Goal: Information Seeking & Learning: Learn about a topic

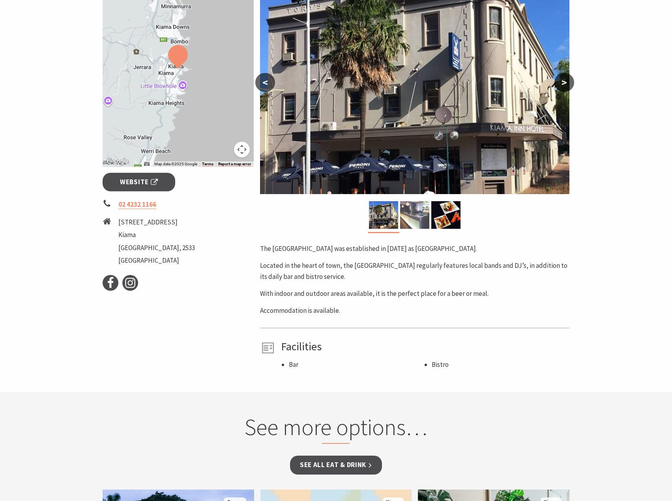
scroll to position [158, 0]
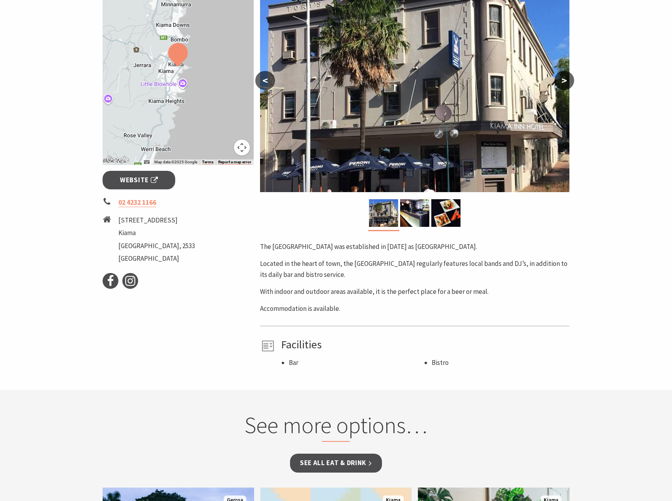
click at [567, 78] on button ">" at bounding box center [564, 80] width 20 height 19
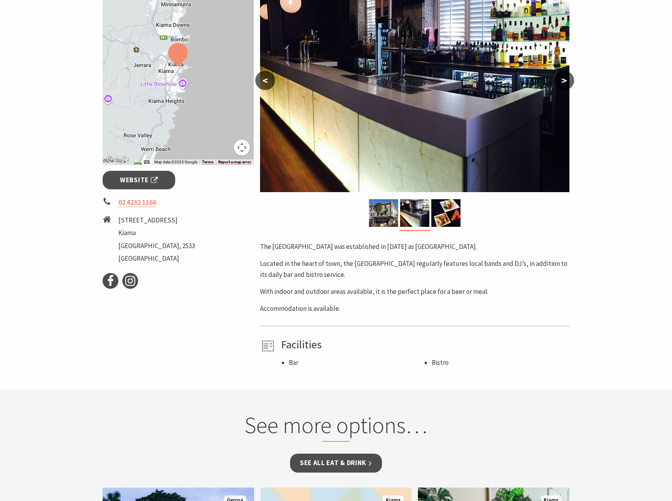
click at [567, 78] on button ">" at bounding box center [564, 80] width 20 height 19
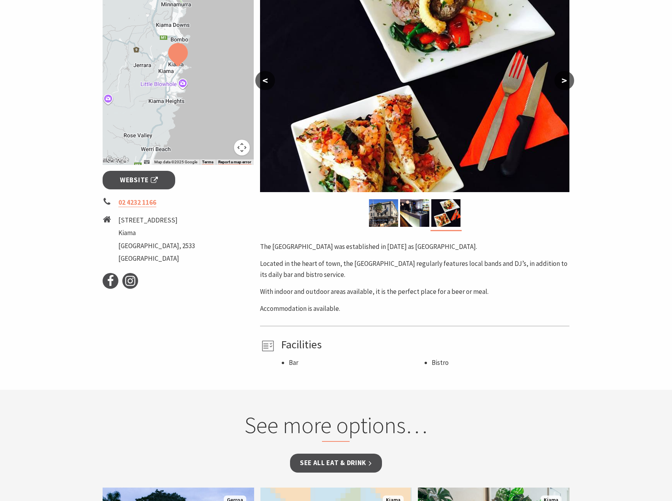
click at [567, 78] on button ">" at bounding box center [564, 80] width 20 height 19
click at [272, 84] on button "<" at bounding box center [265, 80] width 20 height 19
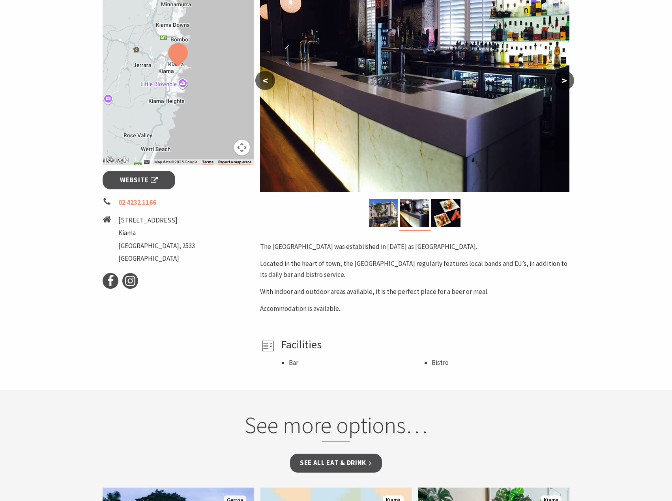
click at [272, 84] on button "<" at bounding box center [265, 80] width 20 height 19
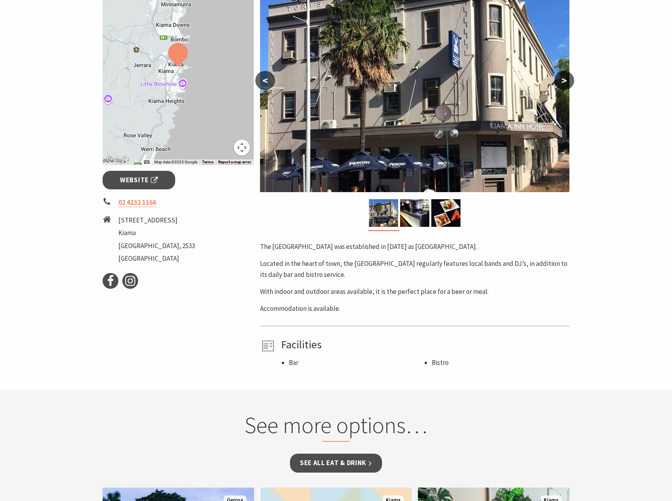
scroll to position [0, 0]
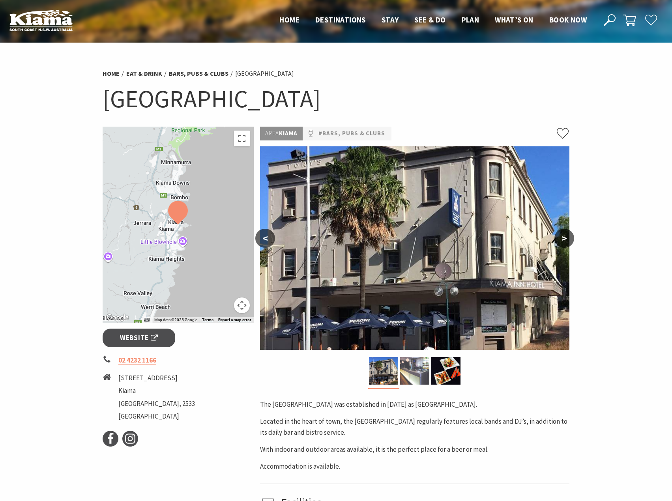
click at [406, 383] on img at bounding box center [414, 371] width 29 height 28
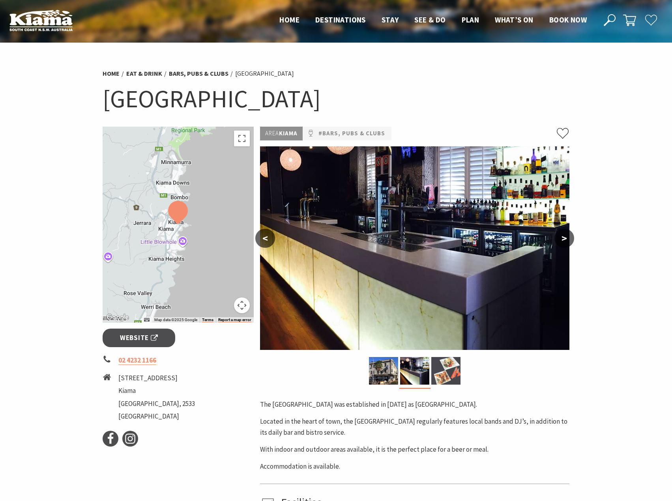
click at [449, 369] on img at bounding box center [445, 371] width 29 height 28
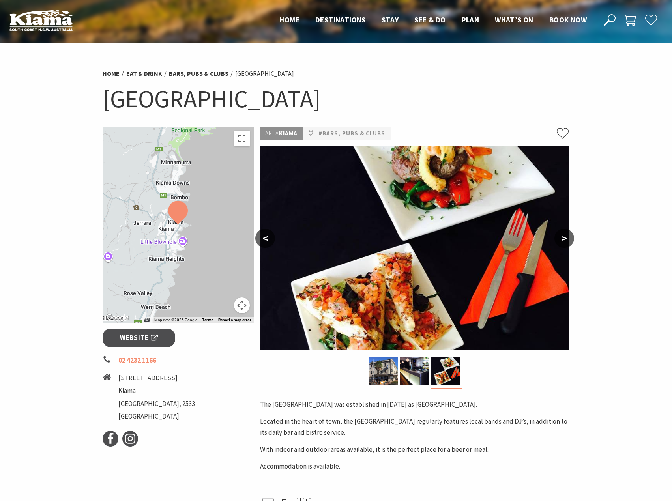
click at [629, 194] on section "Home Eat & Drink Bars, Pubs & Clubs [GEOGRAPHIC_DATA] [GEOGRAPHIC_DATA] ← Move …" at bounding box center [336, 295] width 672 height 505
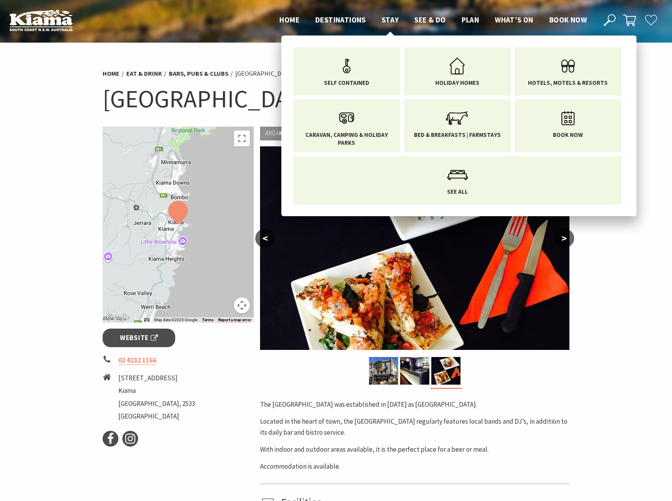
click at [391, 16] on span "Stay" at bounding box center [390, 19] width 17 height 9
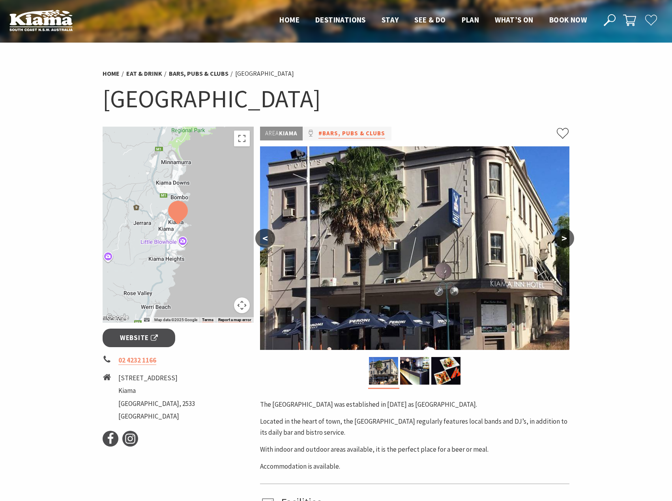
click at [360, 133] on link "#Bars, Pubs & Clubs" at bounding box center [351, 134] width 67 height 10
click at [558, 244] on button ">" at bounding box center [564, 238] width 20 height 19
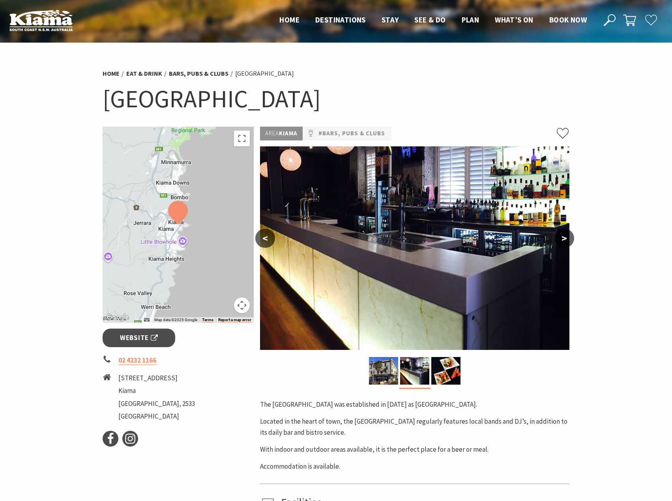
click at [558, 244] on button ">" at bounding box center [564, 238] width 20 height 19
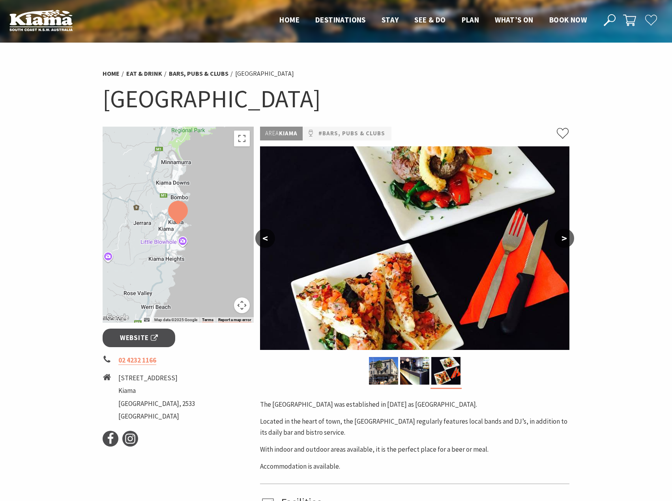
click at [596, 191] on section "Home Eat & Drink Bars, Pubs & Clubs [GEOGRAPHIC_DATA] [GEOGRAPHIC_DATA] ← Move …" at bounding box center [336, 295] width 672 height 505
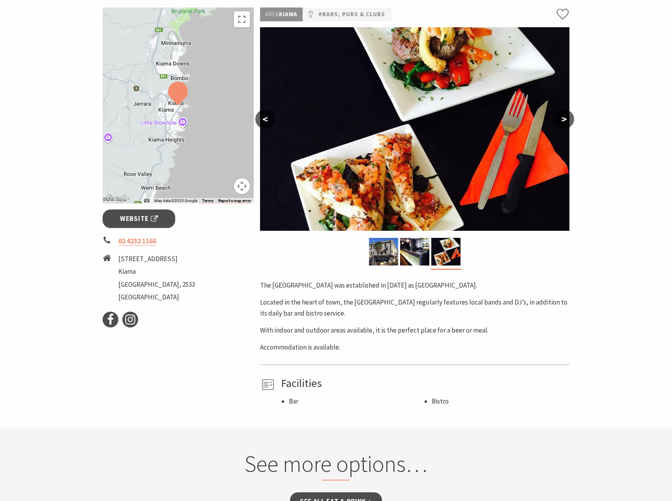
scroll to position [316, 0]
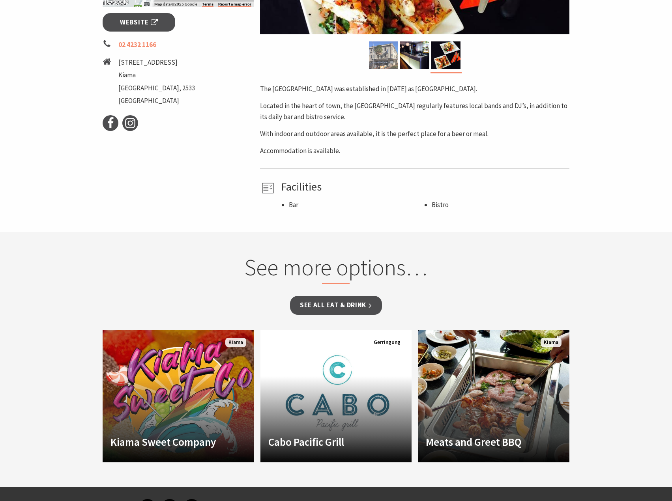
click at [369, 54] on img at bounding box center [383, 55] width 29 height 28
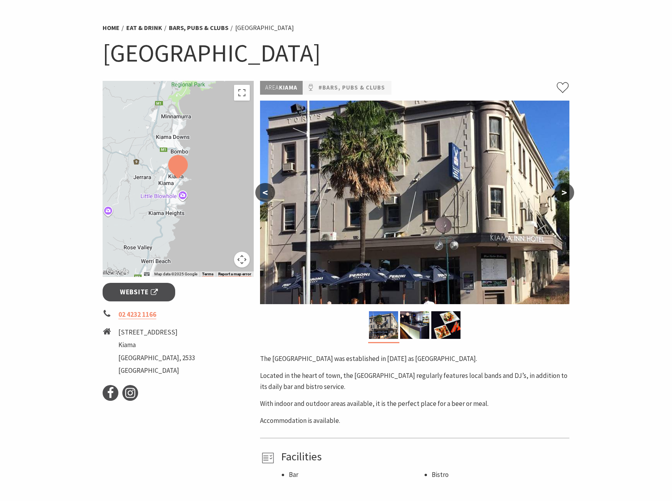
scroll to position [0, 0]
